Goal: Find specific page/section: Find specific page/section

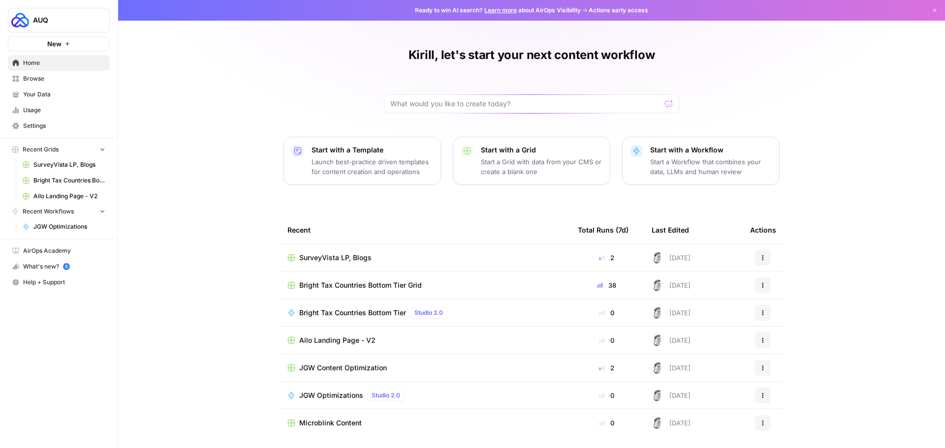
click at [52, 76] on span "Browse" at bounding box center [64, 78] width 82 height 9
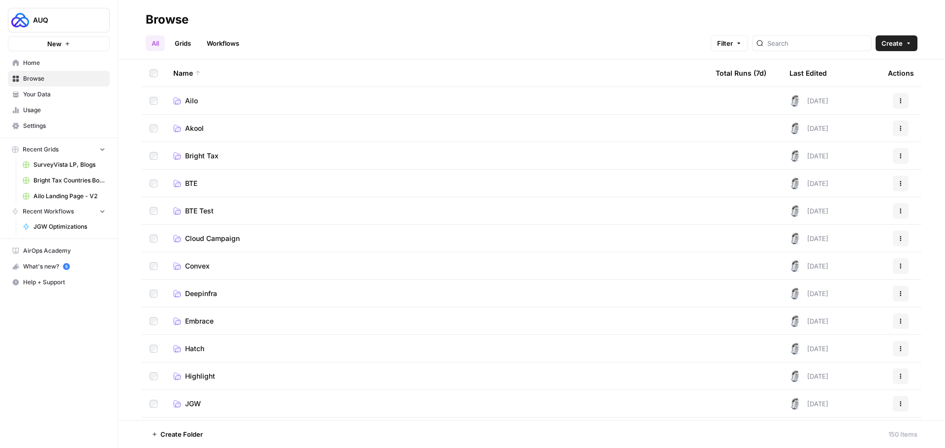
click at [208, 383] on td "Highlight" at bounding box center [436, 376] width 542 height 27
click at [208, 382] on td "Highlight" at bounding box center [436, 376] width 542 height 27
click at [208, 379] on span "Highlight" at bounding box center [200, 376] width 30 height 10
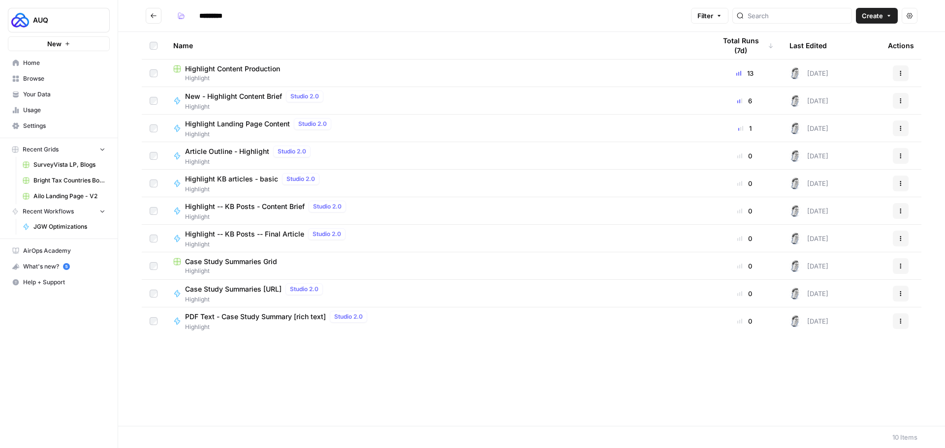
click at [238, 74] on span "Highlight" at bounding box center [436, 78] width 526 height 9
